Goal: Transaction & Acquisition: Purchase product/service

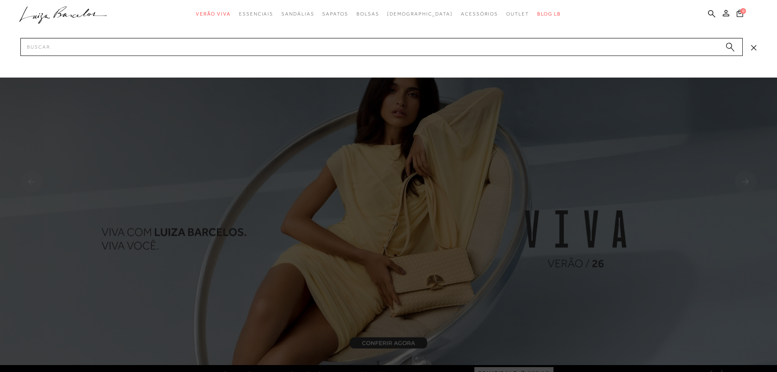
click at [251, 53] on input "Pesquisar" at bounding box center [381, 47] width 722 height 18
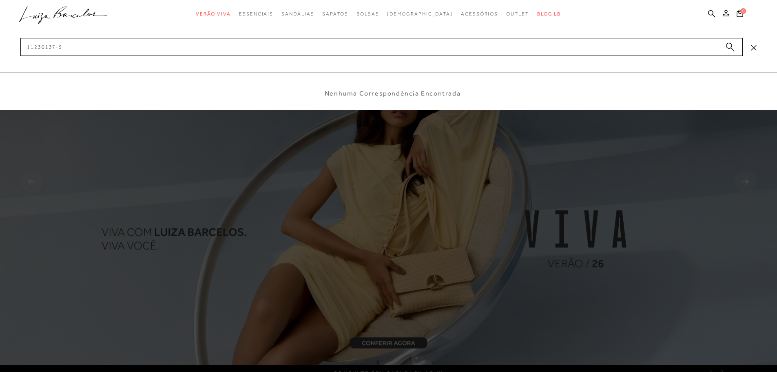
click at [33, 47] on input "11230137-5" at bounding box center [381, 47] width 722 height 18
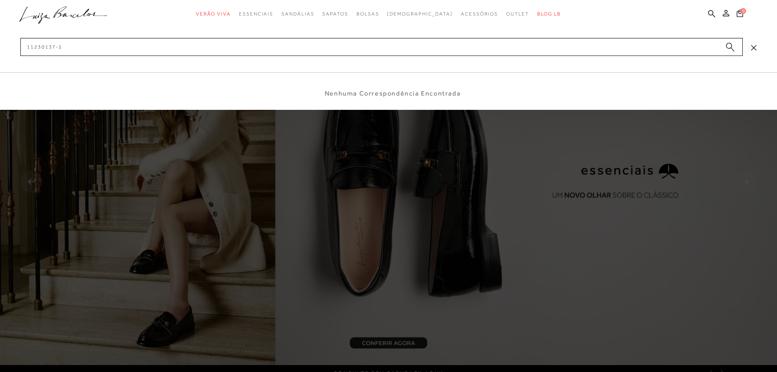
click at [57, 46] on input "11230137-5" at bounding box center [381, 47] width 722 height 18
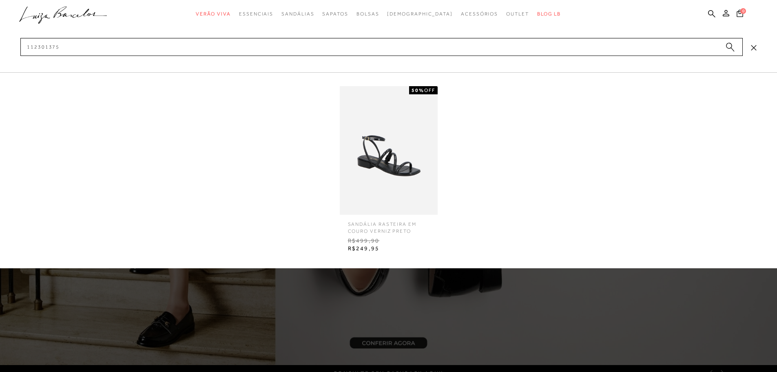
type input "112301375"
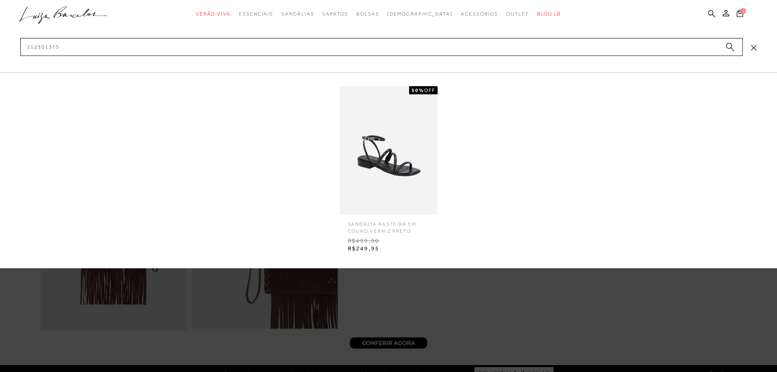
click at [363, 166] on img at bounding box center [389, 150] width 98 height 129
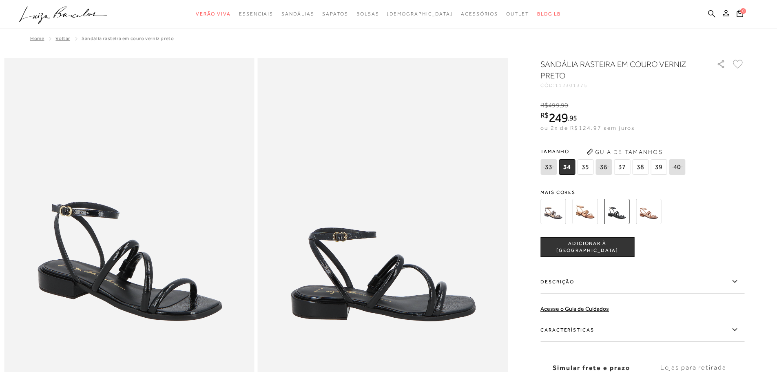
click at [711, 14] on icon at bounding box center [711, 13] width 7 height 7
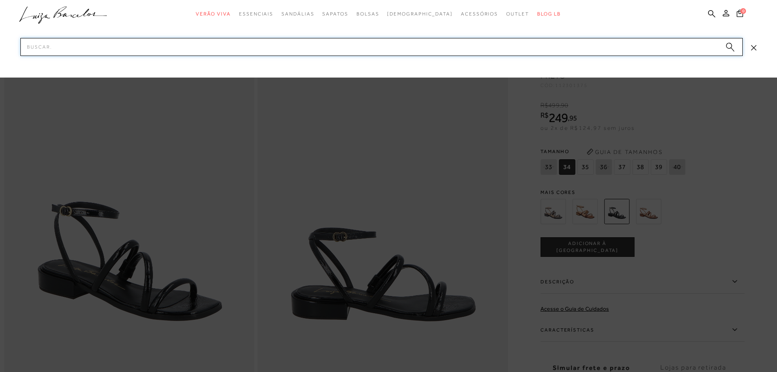
click at [615, 46] on input "Pesquisar" at bounding box center [381, 47] width 722 height 18
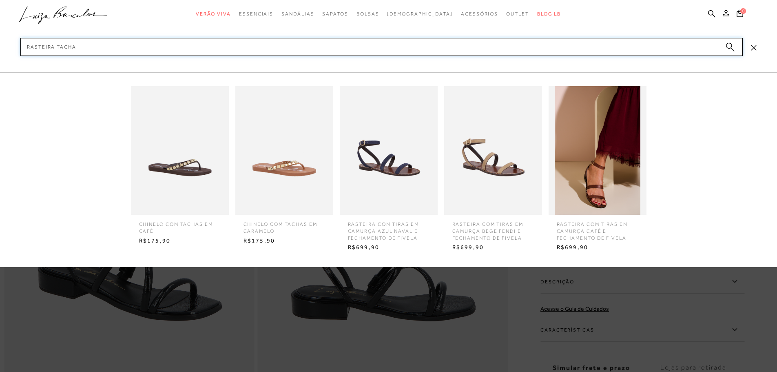
type input "rasteira tachas"
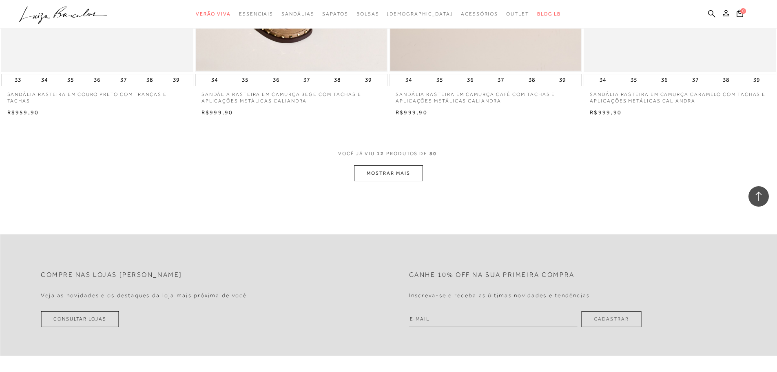
scroll to position [1075, 0]
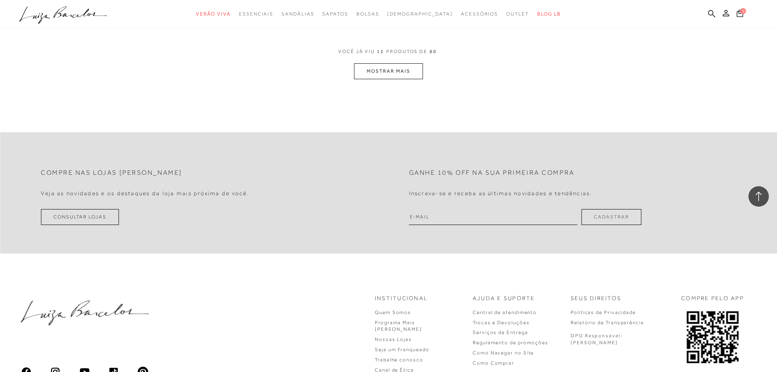
click at [388, 70] on button "MOSTRAR MAIS" at bounding box center [388, 71] width 69 height 16
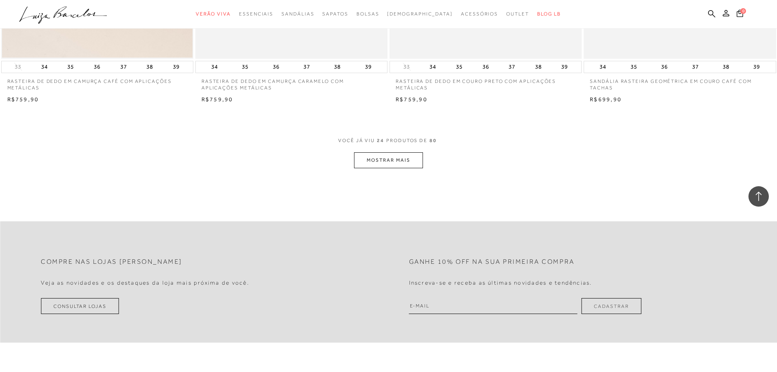
scroll to position [2013, 0]
click at [399, 153] on button "MOSTRAR MAIS" at bounding box center [388, 157] width 69 height 16
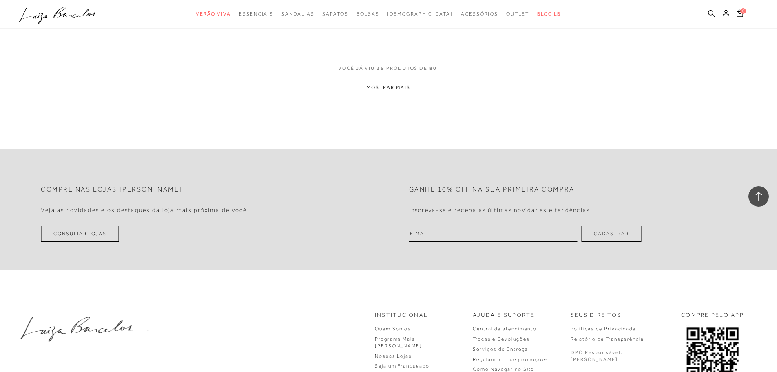
scroll to position [3106, 0]
click at [385, 87] on button "MOSTRAR MAIS" at bounding box center [388, 88] width 69 height 16
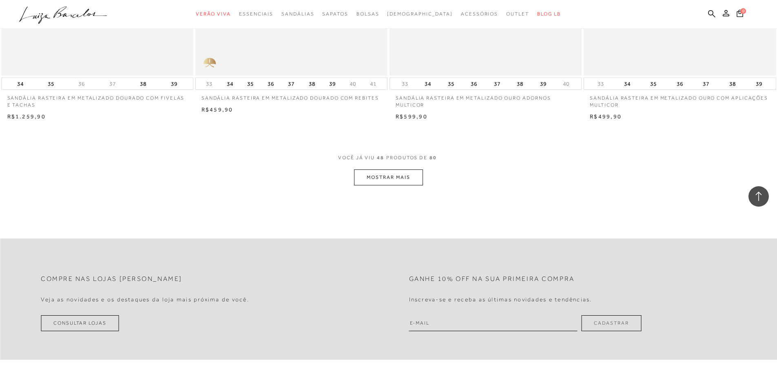
scroll to position [4045, 0]
click at [391, 174] on button "MOSTRAR MAIS" at bounding box center [388, 175] width 69 height 16
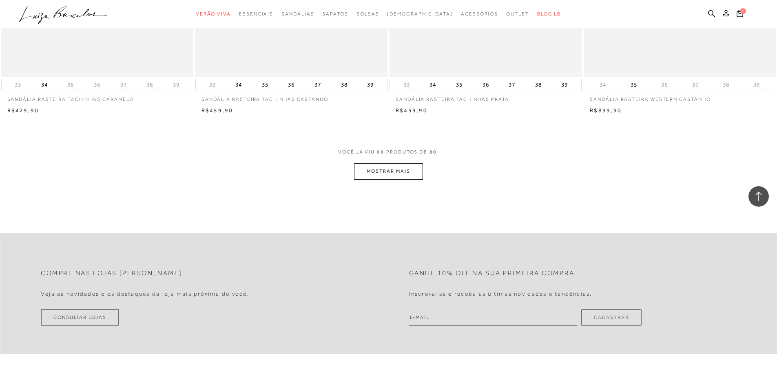
scroll to position [5065, 0]
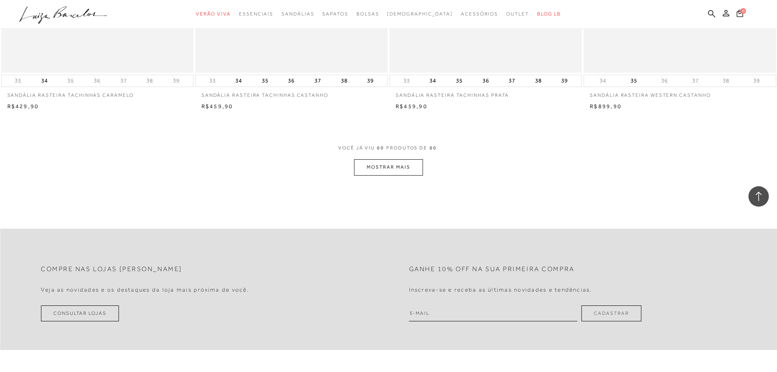
click at [391, 171] on button "MOSTRAR MAIS" at bounding box center [388, 167] width 69 height 16
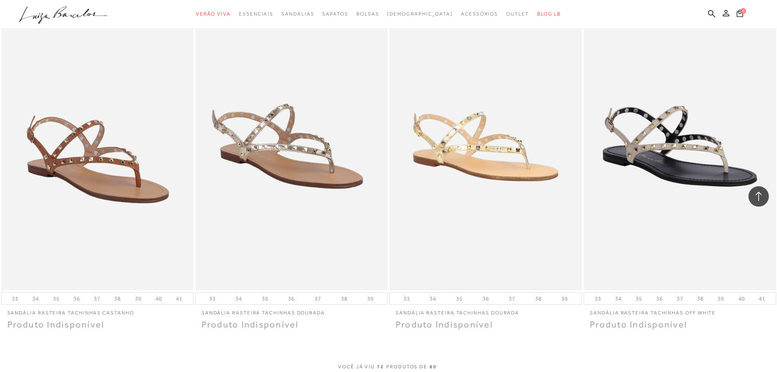
scroll to position [6003, 0]
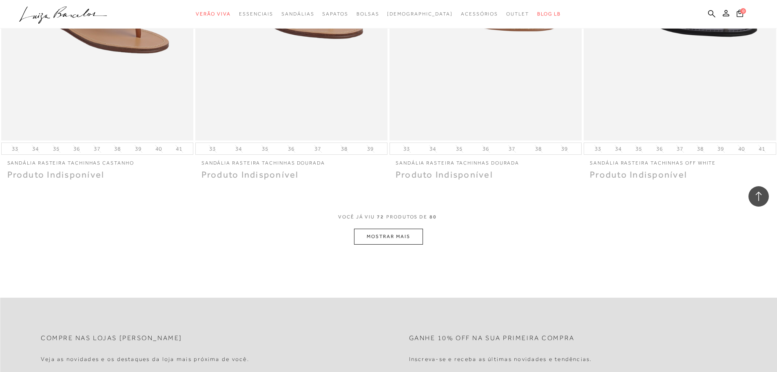
click at [382, 235] on button "MOSTRAR MAIS" at bounding box center [388, 236] width 69 height 16
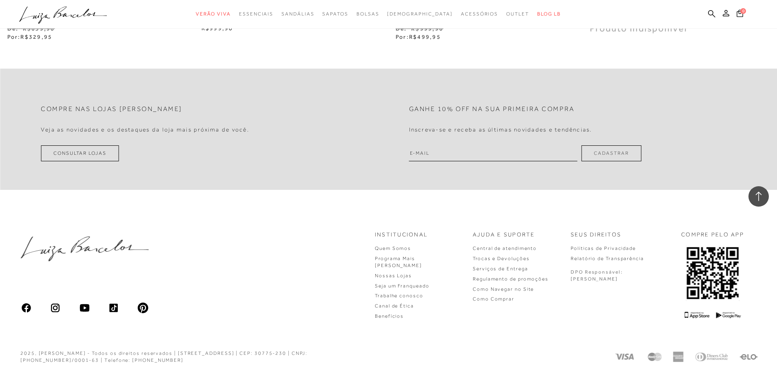
scroll to position [6828, 0]
click at [712, 13] on icon at bounding box center [711, 14] width 7 height 8
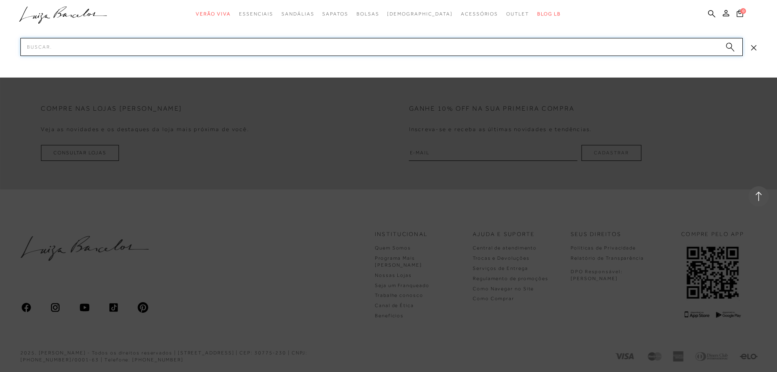
click at [696, 50] on input "Pesquisar" at bounding box center [381, 47] width 722 height 18
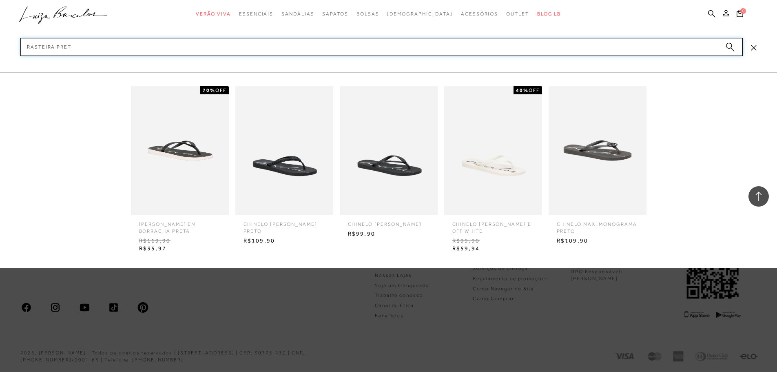
type input "rasteira preta"
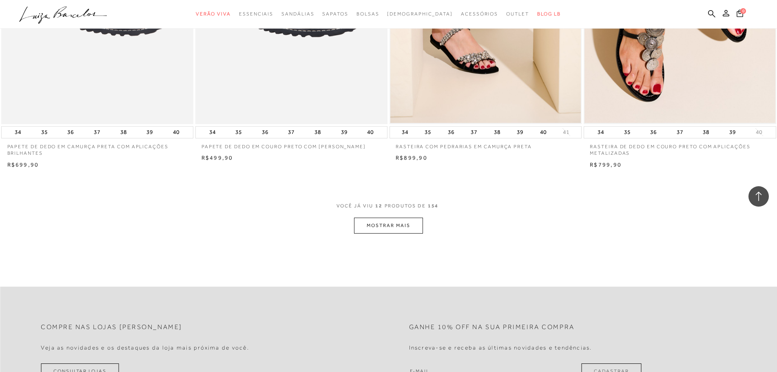
scroll to position [1020, 0]
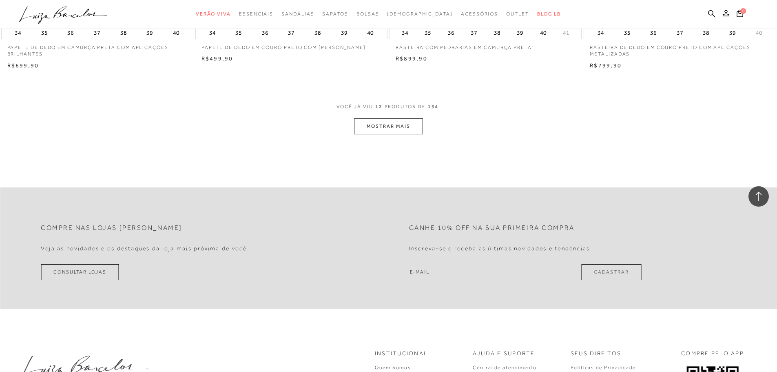
click at [383, 127] on button "MOSTRAR MAIS" at bounding box center [388, 126] width 69 height 16
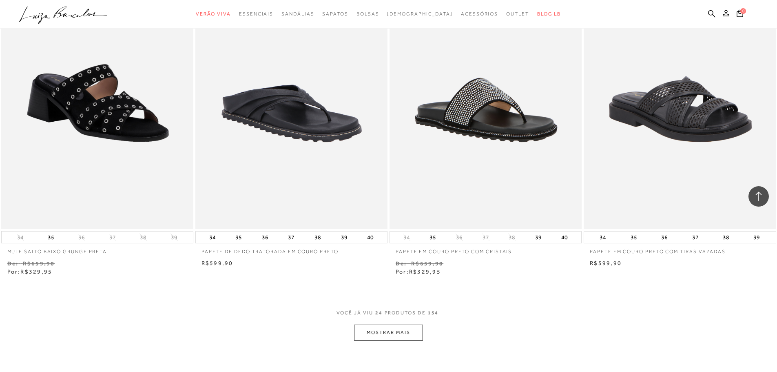
scroll to position [1917, 0]
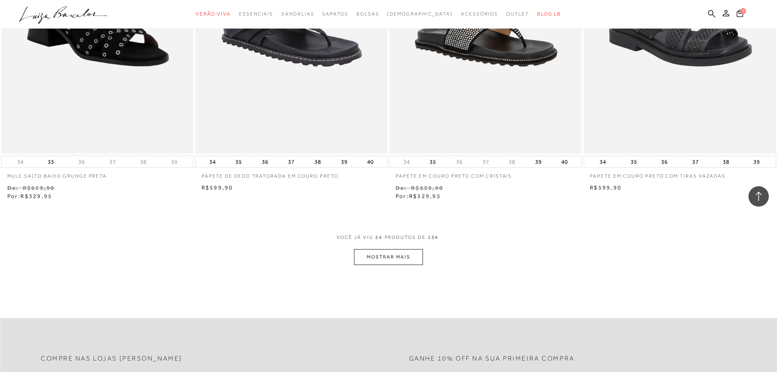
click at [380, 257] on button "MOSTRAR MAIS" at bounding box center [388, 257] width 69 height 16
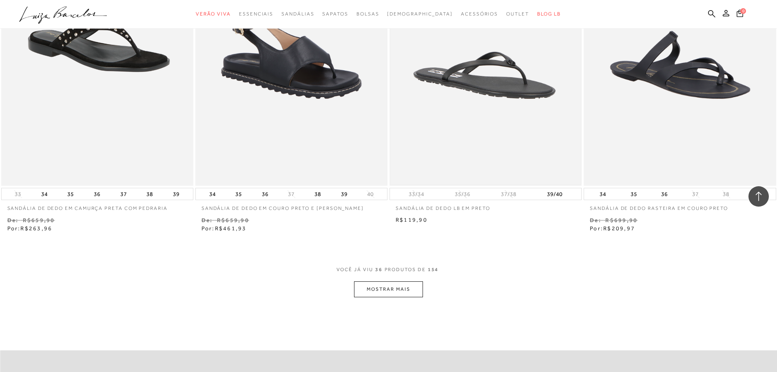
scroll to position [3060, 0]
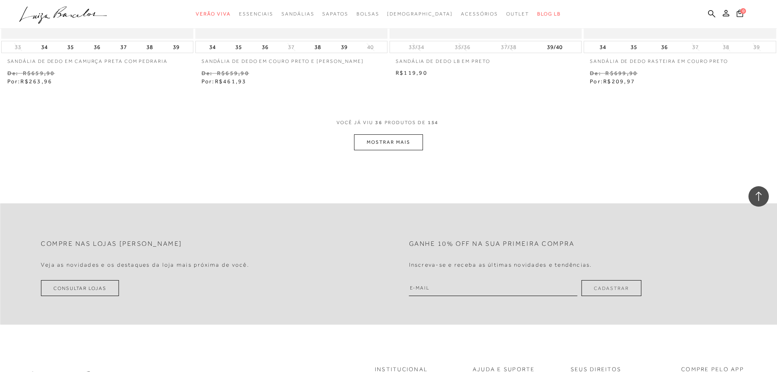
click at [386, 140] on button "MOSTRAR MAIS" at bounding box center [388, 142] width 69 height 16
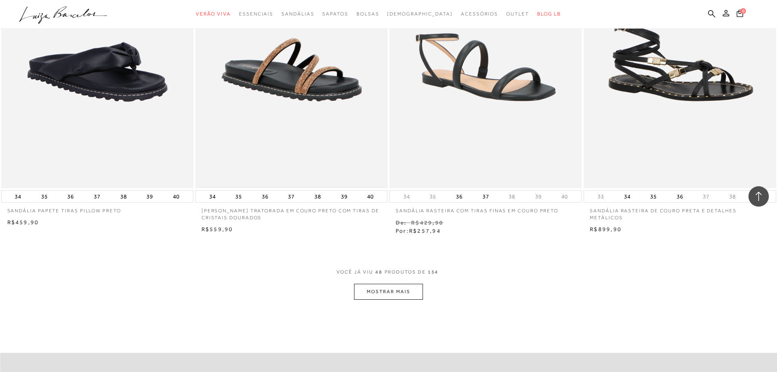
scroll to position [4079, 0]
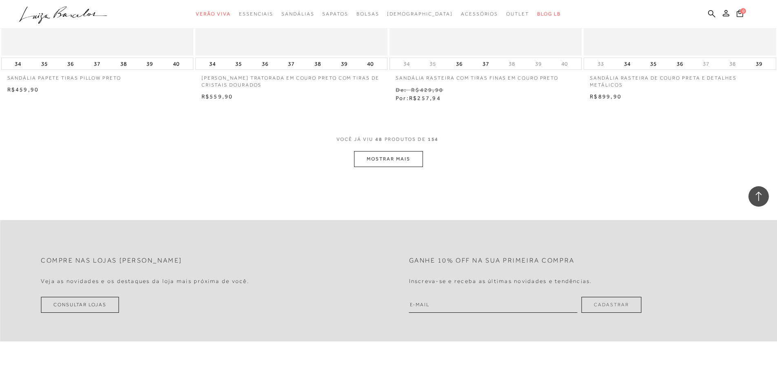
click at [388, 153] on button "MOSTRAR MAIS" at bounding box center [388, 159] width 69 height 16
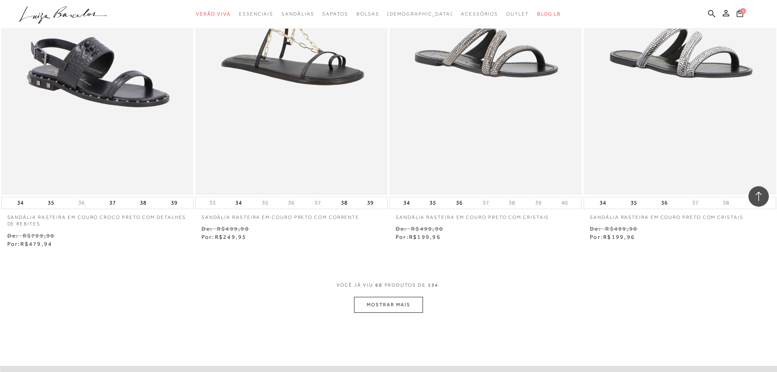
scroll to position [5099, 0]
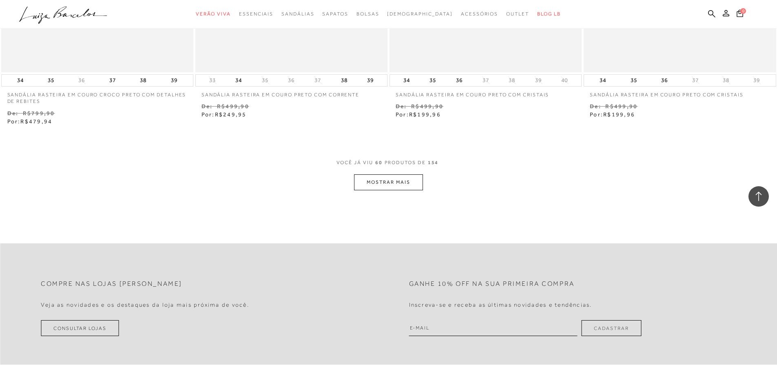
click at [386, 178] on button "MOSTRAR MAIS" at bounding box center [388, 182] width 69 height 16
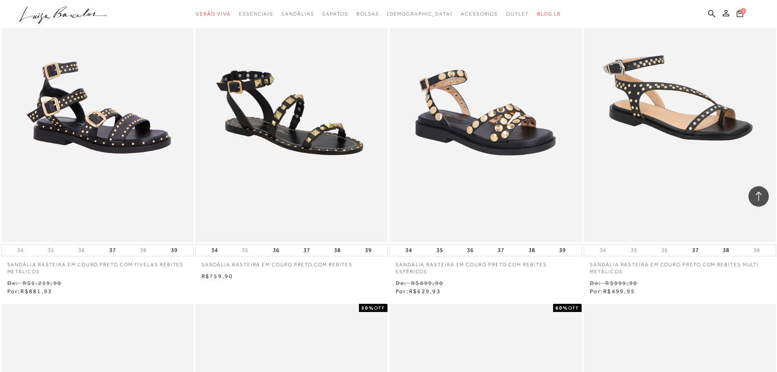
scroll to position [5752, 0]
click at [321, 143] on img at bounding box center [291, 98] width 191 height 286
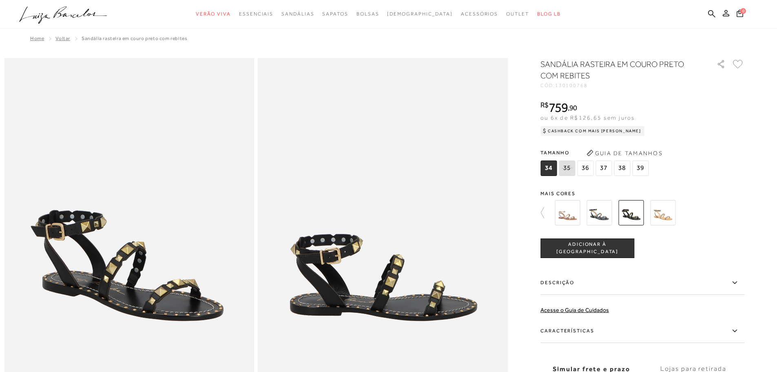
click at [600, 213] on img at bounding box center [599, 212] width 25 height 25
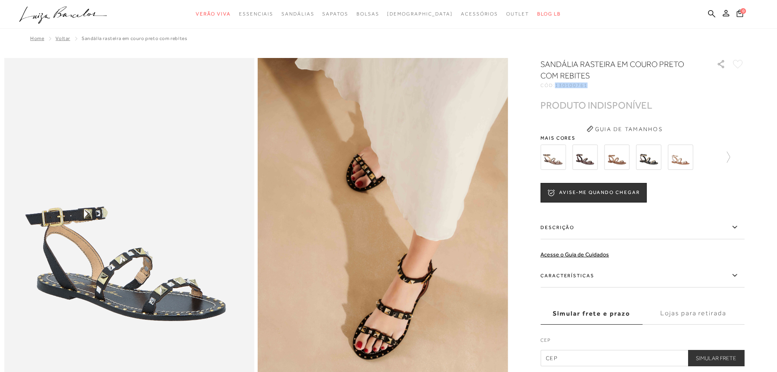
drag, startPoint x: 564, startPoint y: 85, endPoint x: 591, endPoint y: 87, distance: 26.6
click at [592, 86] on div "CÓD: 130100761" at bounding box center [622, 85] width 163 height 5
copy span "130100761"
click at [709, 13] on icon at bounding box center [711, 13] width 7 height 7
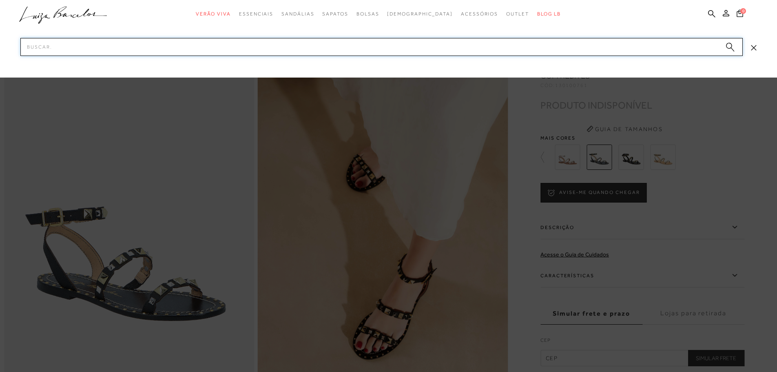
click at [701, 53] on input "Pesquisar" at bounding box center [381, 47] width 722 height 18
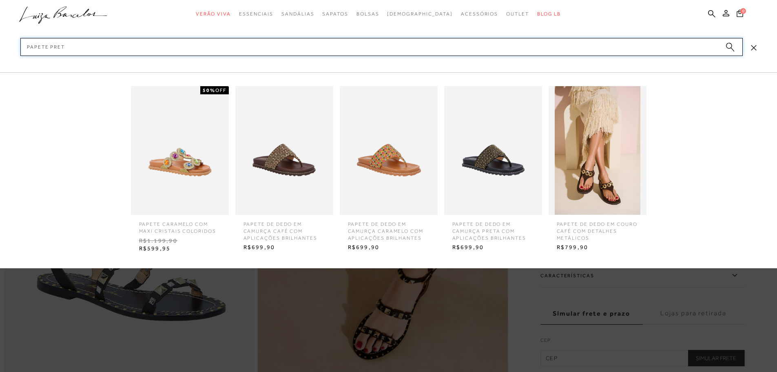
type input "papete preta"
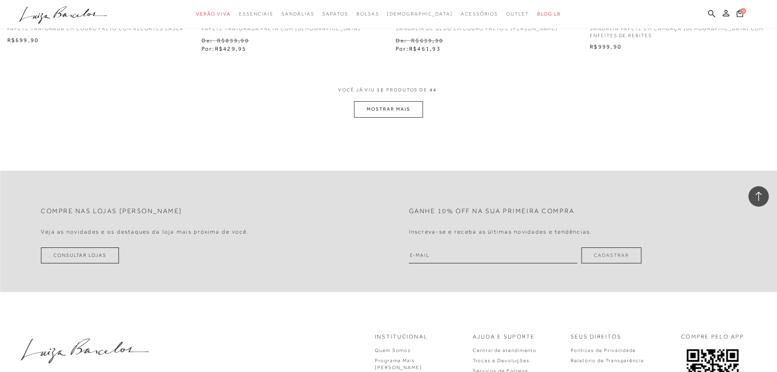
scroll to position [1034, 0]
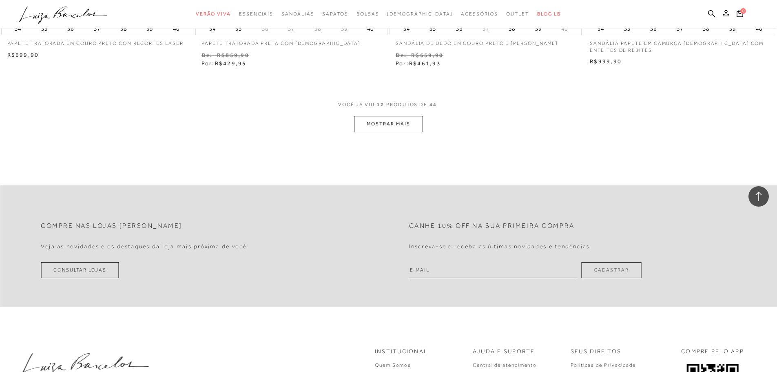
click at [393, 122] on button "MOSTRAR MAIS" at bounding box center [388, 124] width 69 height 16
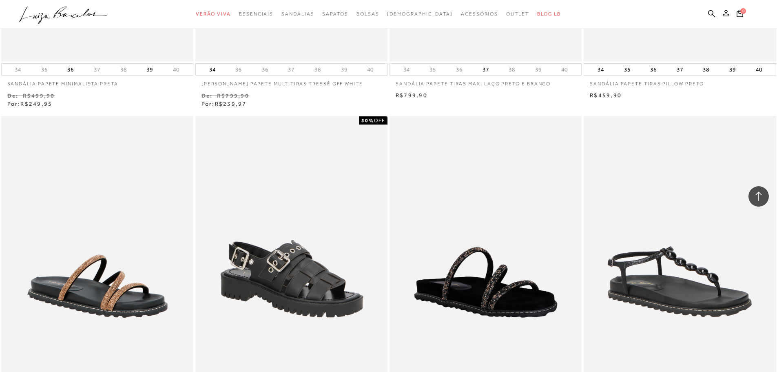
scroll to position [1932, 0]
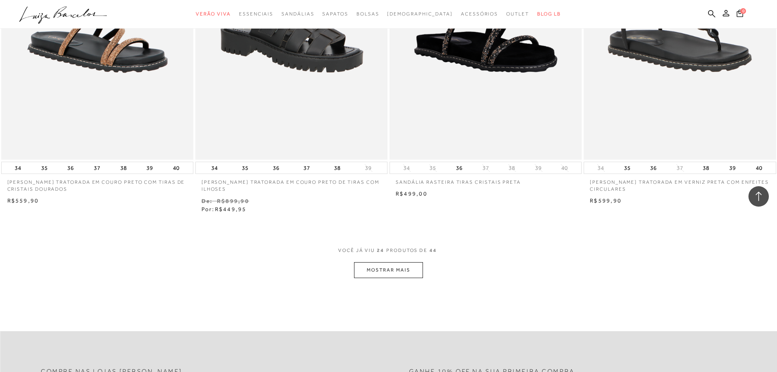
click at [390, 262] on button "MOSTRAR MAIS" at bounding box center [388, 270] width 69 height 16
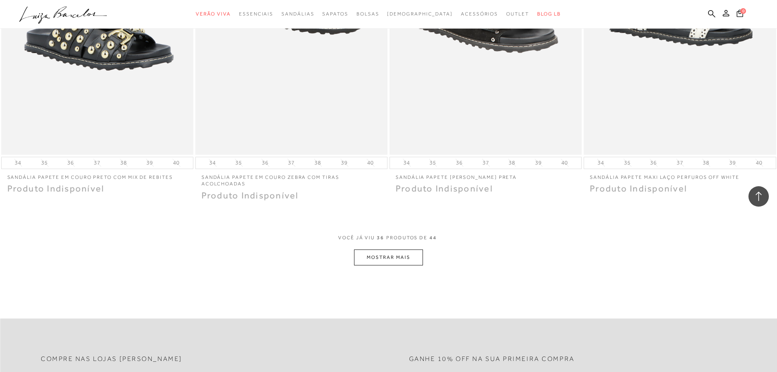
scroll to position [3033, 0]
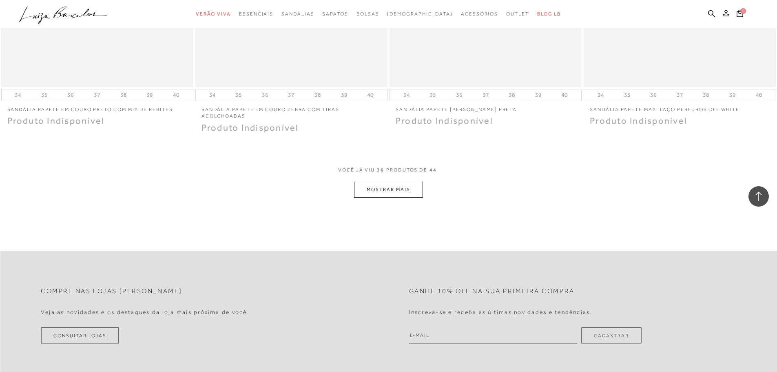
click at [414, 182] on button "MOSTRAR MAIS" at bounding box center [388, 190] width 69 height 16
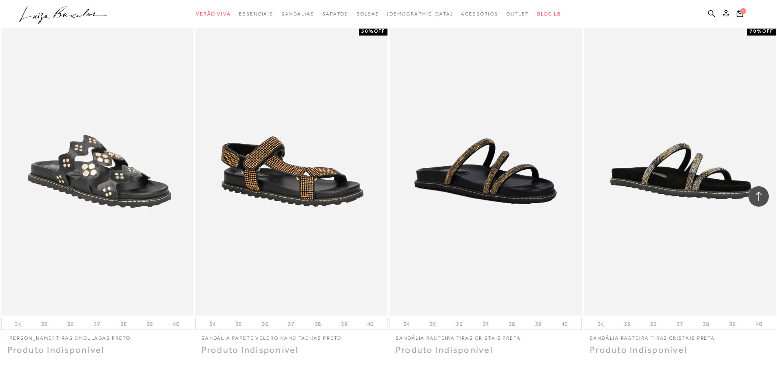
scroll to position [3590, 0]
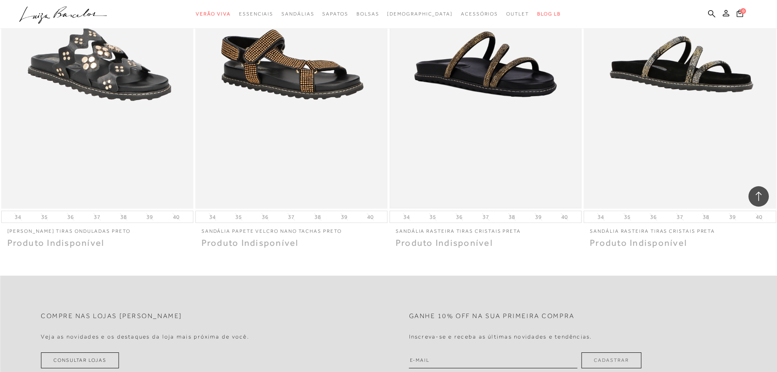
click at [467, 151] on img at bounding box center [485, 64] width 191 height 286
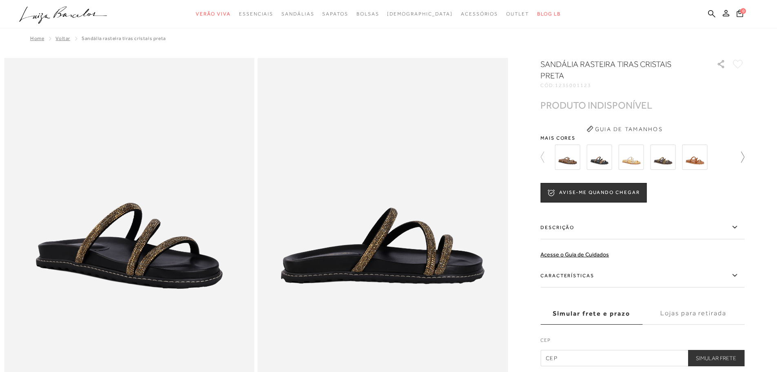
click at [744, 159] on icon at bounding box center [742, 156] width 3 height 11
click at [672, 159] on img at bounding box center [662, 156] width 25 height 25
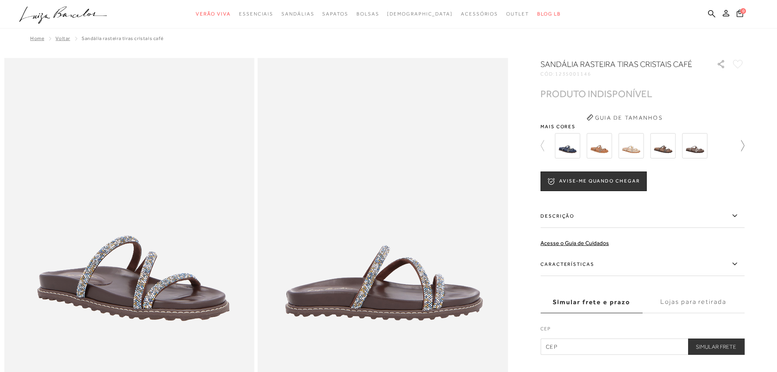
click at [741, 145] on icon at bounding box center [738, 145] width 11 height 11
drag, startPoint x: 670, startPoint y: 147, endPoint x: 657, endPoint y: 148, distance: 13.1
click at [552, 147] on div at bounding box center [458, 146] width 190 height 30
click at [547, 145] on icon at bounding box center [546, 145] width 11 height 11
click at [599, 147] on img at bounding box center [599, 145] width 25 height 25
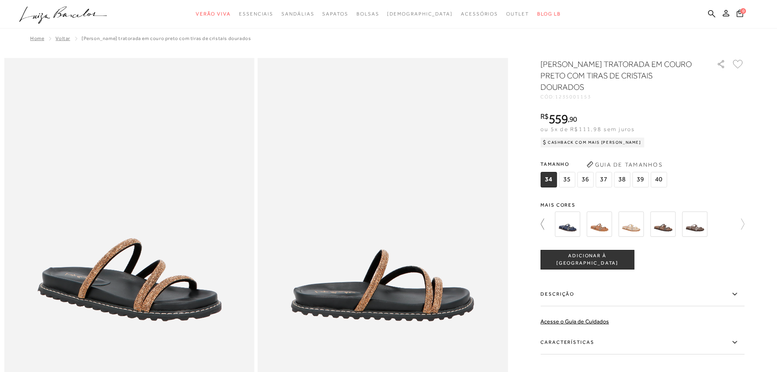
click at [547, 221] on icon at bounding box center [546, 223] width 11 height 11
click at [560, 224] on img at bounding box center [553, 223] width 25 height 25
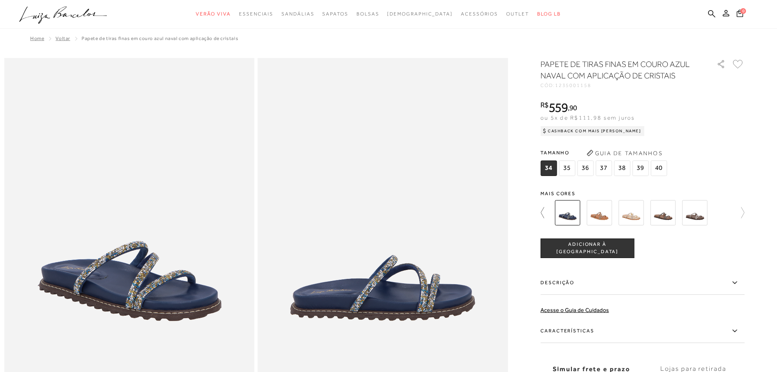
click at [547, 212] on icon at bounding box center [546, 212] width 11 height 11
click at [736, 211] on div at bounding box center [643, 212] width 204 height 30
click at [730, 211] on icon at bounding box center [724, 212] width 11 height 11
click at [667, 215] on img at bounding box center [662, 212] width 25 height 25
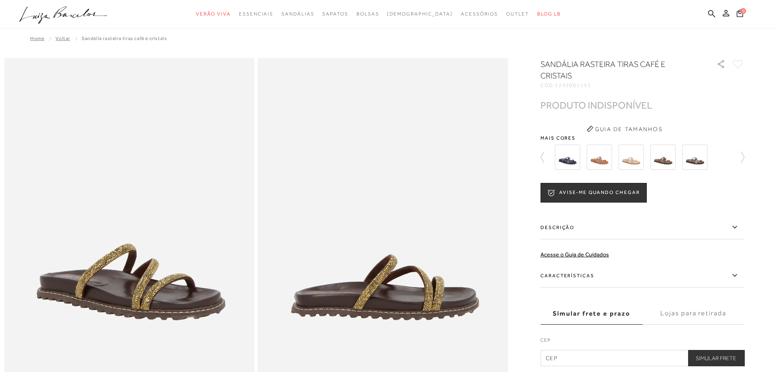
drag, startPoint x: 559, startPoint y: 87, endPoint x: 587, endPoint y: 87, distance: 27.7
click at [587, 87] on div "CÓD: 1235001151" at bounding box center [622, 85] width 163 height 5
copy div "12350011"
